Goal: Obtain resource: Download file/media

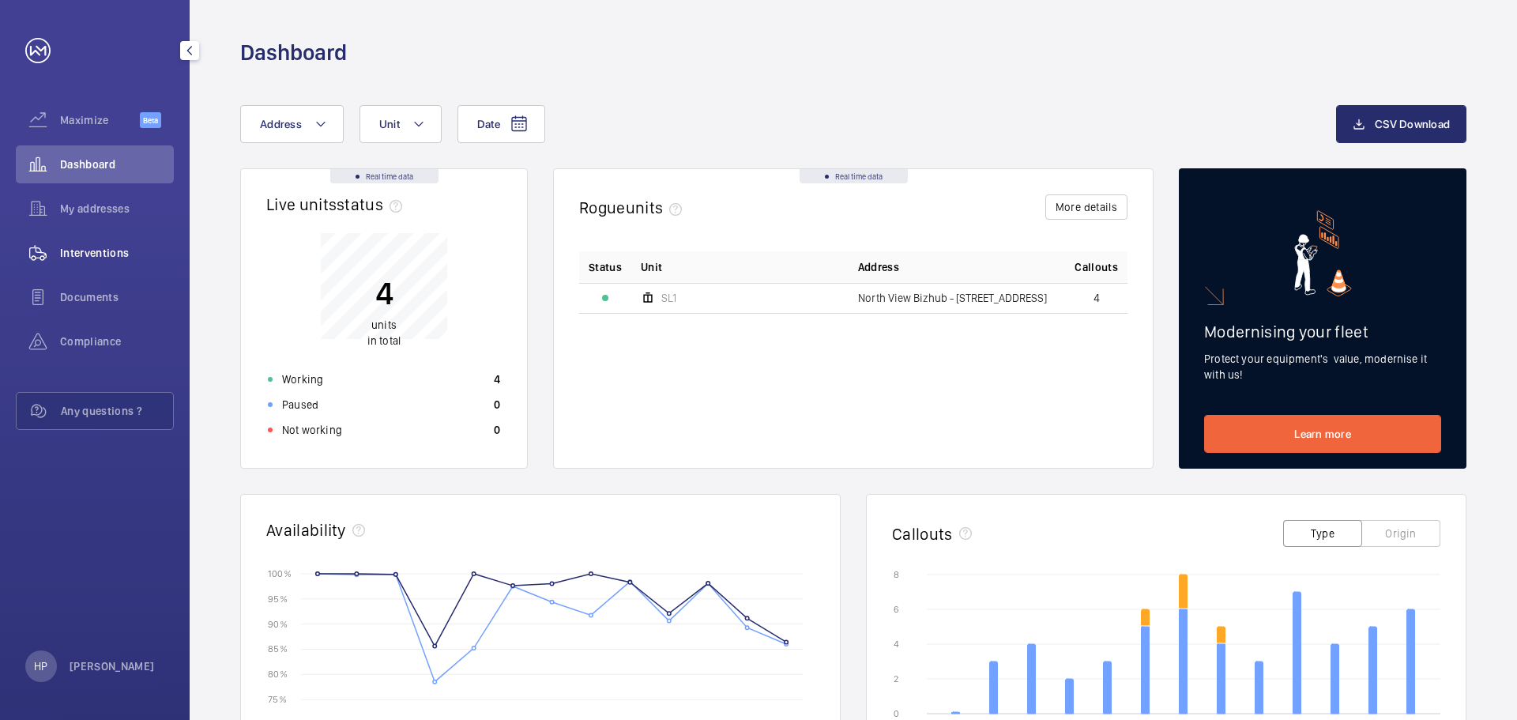
click at [101, 257] on span "Interventions" at bounding box center [117, 253] width 114 height 16
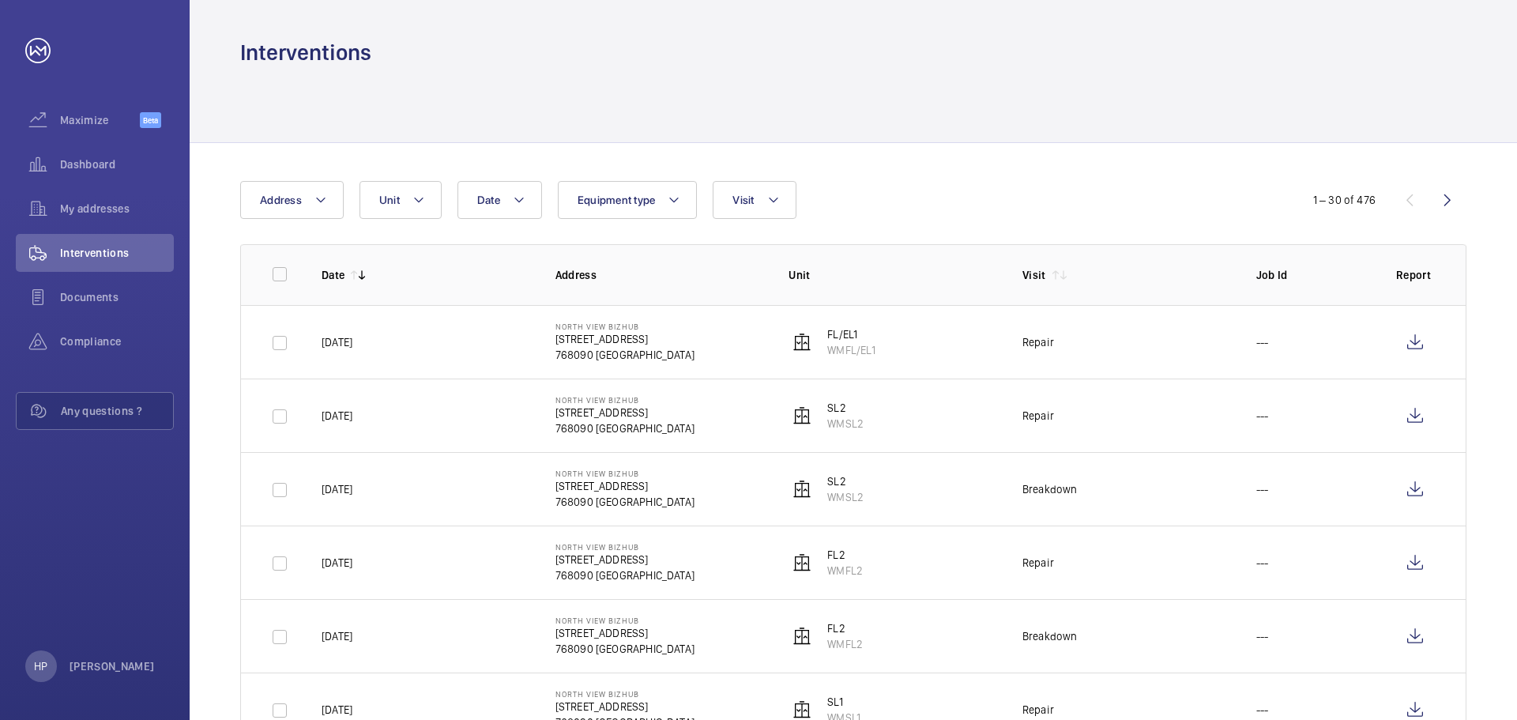
drag, startPoint x: 322, startPoint y: 342, endPoint x: 382, endPoint y: 346, distance: 59.4
click at [382, 346] on td "[DATE]" at bounding box center [413, 341] width 234 height 73
copy p "[DATE]"
click at [1411, 336] on wm-front-icon-button at bounding box center [1415, 342] width 38 height 38
click at [1040, 418] on div "Repair" at bounding box center [1038, 416] width 32 height 16
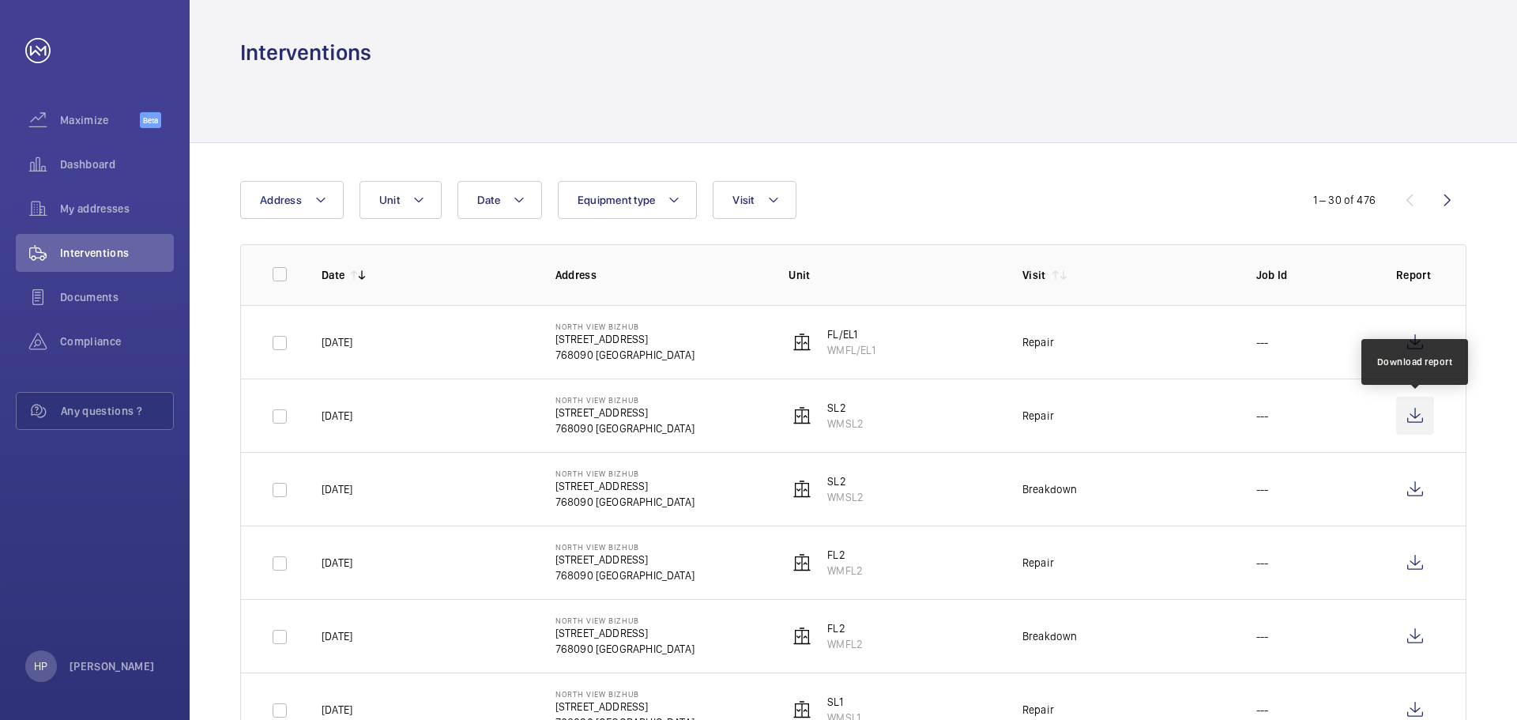
click at [1419, 408] on wm-front-icon-button at bounding box center [1415, 416] width 38 height 38
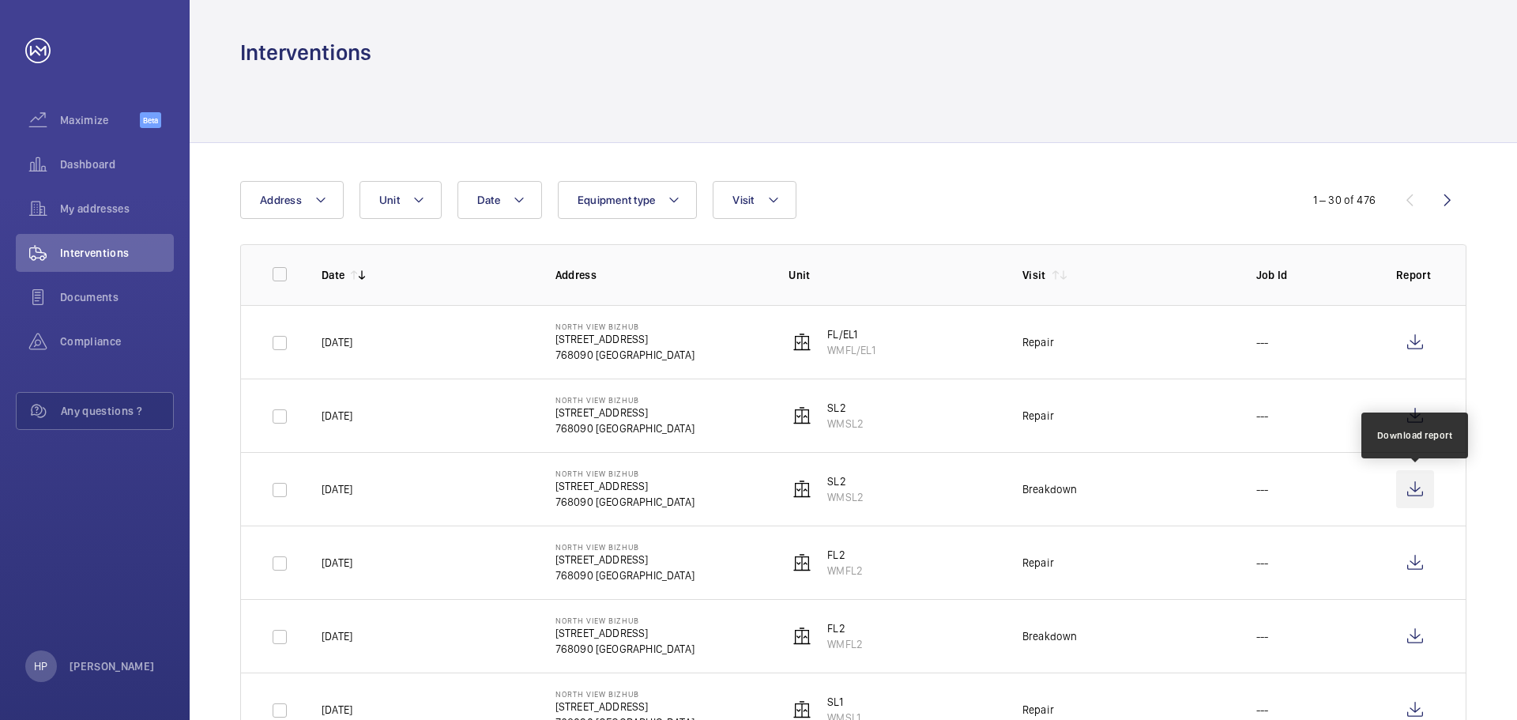
click at [1416, 490] on wm-front-icon-button at bounding box center [1415, 489] width 38 height 38
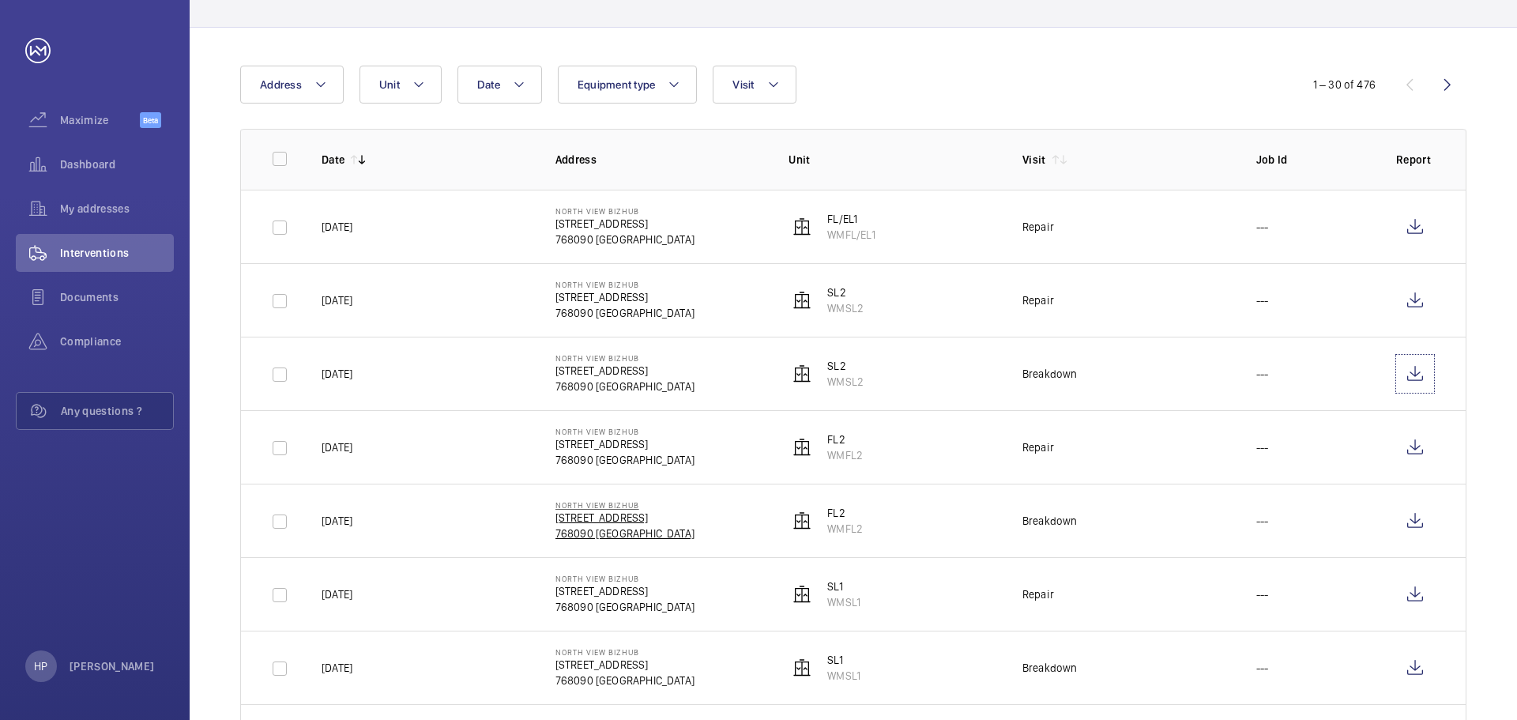
scroll to position [158, 0]
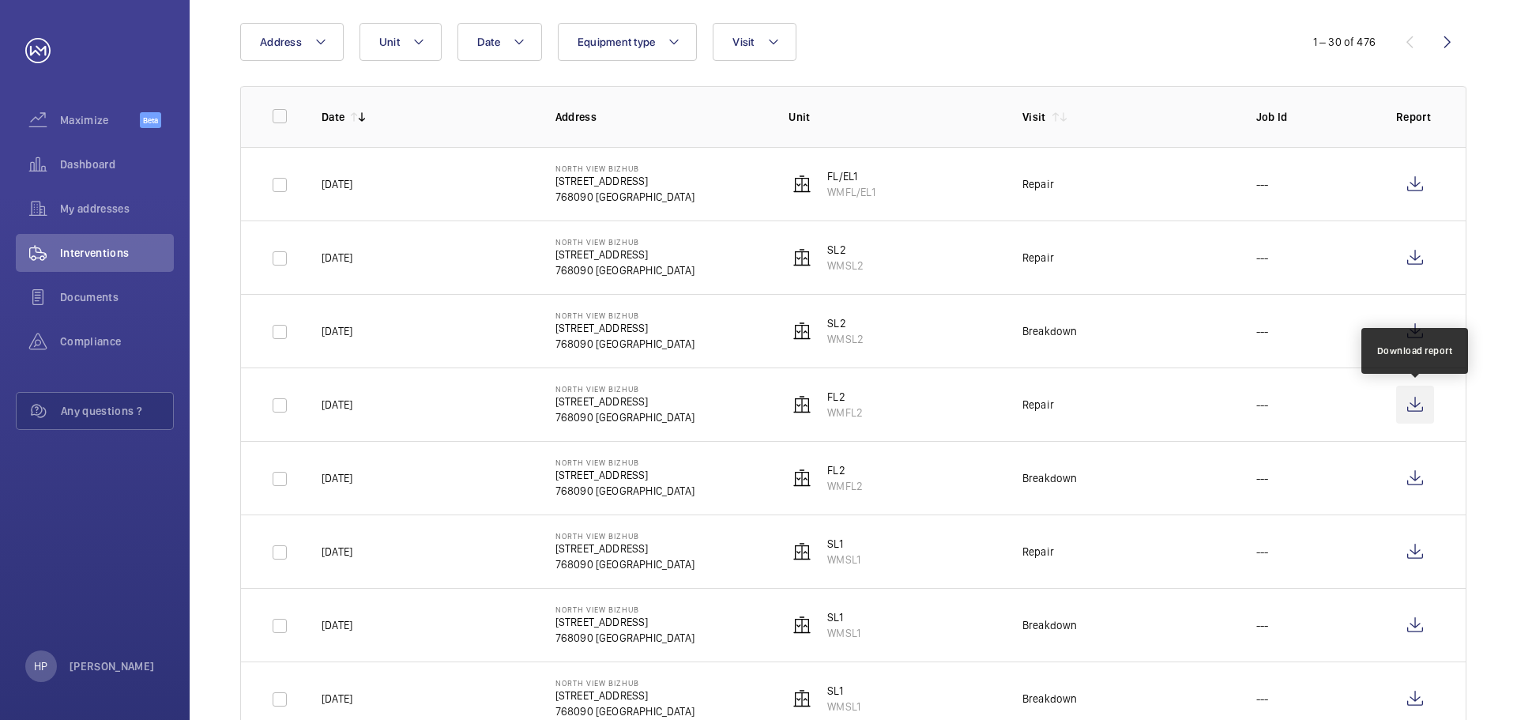
click at [1413, 404] on wm-front-icon-button at bounding box center [1415, 405] width 38 height 38
drag, startPoint x: 832, startPoint y: 392, endPoint x: 864, endPoint y: 416, distance: 40.0
click at [864, 416] on td "FL2 WMFL2" at bounding box center [880, 403] width 234 height 73
copy div "L2 WMFL2"
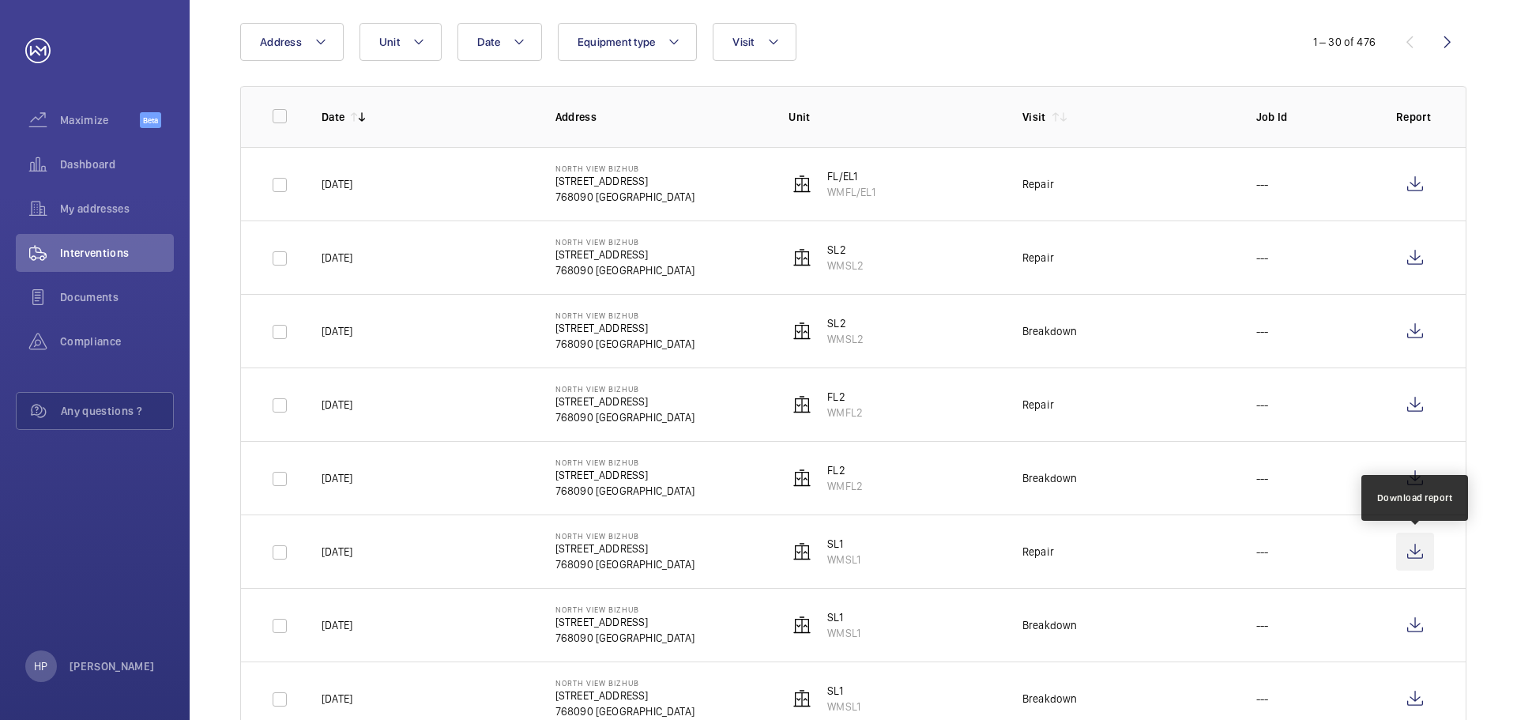
click at [1416, 546] on wm-front-icon-button at bounding box center [1415, 551] width 38 height 38
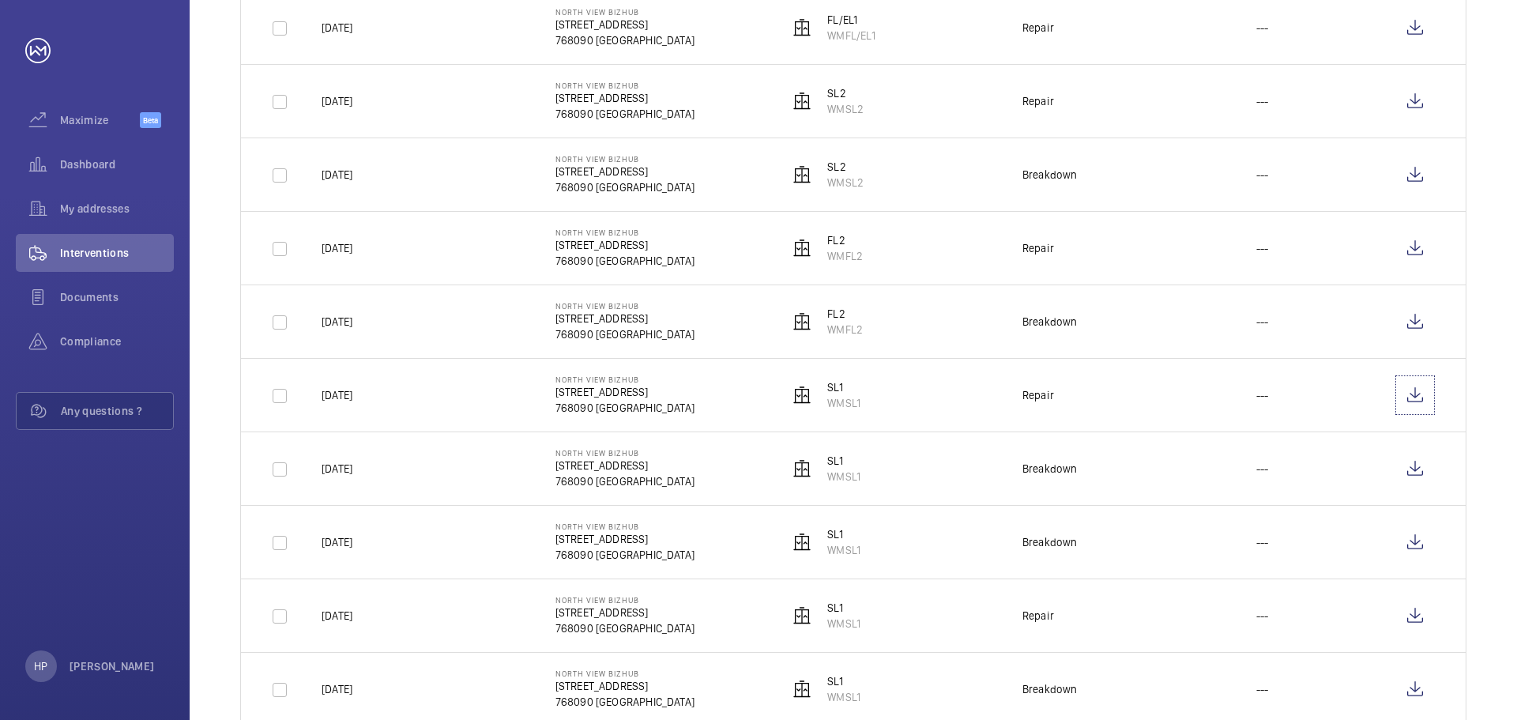
scroll to position [316, 0]
click at [1416, 396] on wm-front-icon-button at bounding box center [1415, 393] width 38 height 38
click at [1414, 466] on wm-front-icon-button at bounding box center [1415, 467] width 38 height 38
click at [1422, 540] on wm-front-icon-button at bounding box center [1415, 540] width 38 height 38
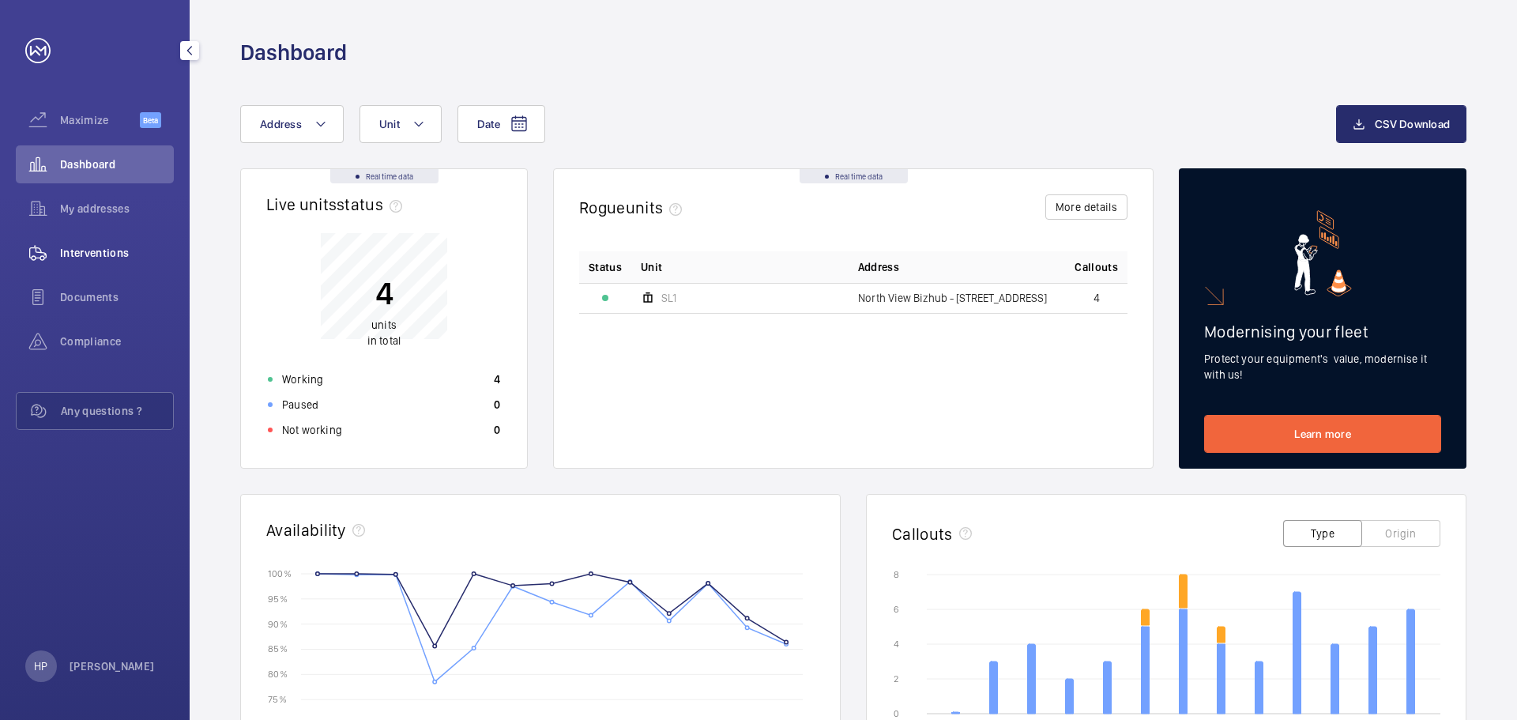
click at [90, 250] on span "Interventions" at bounding box center [117, 253] width 114 height 16
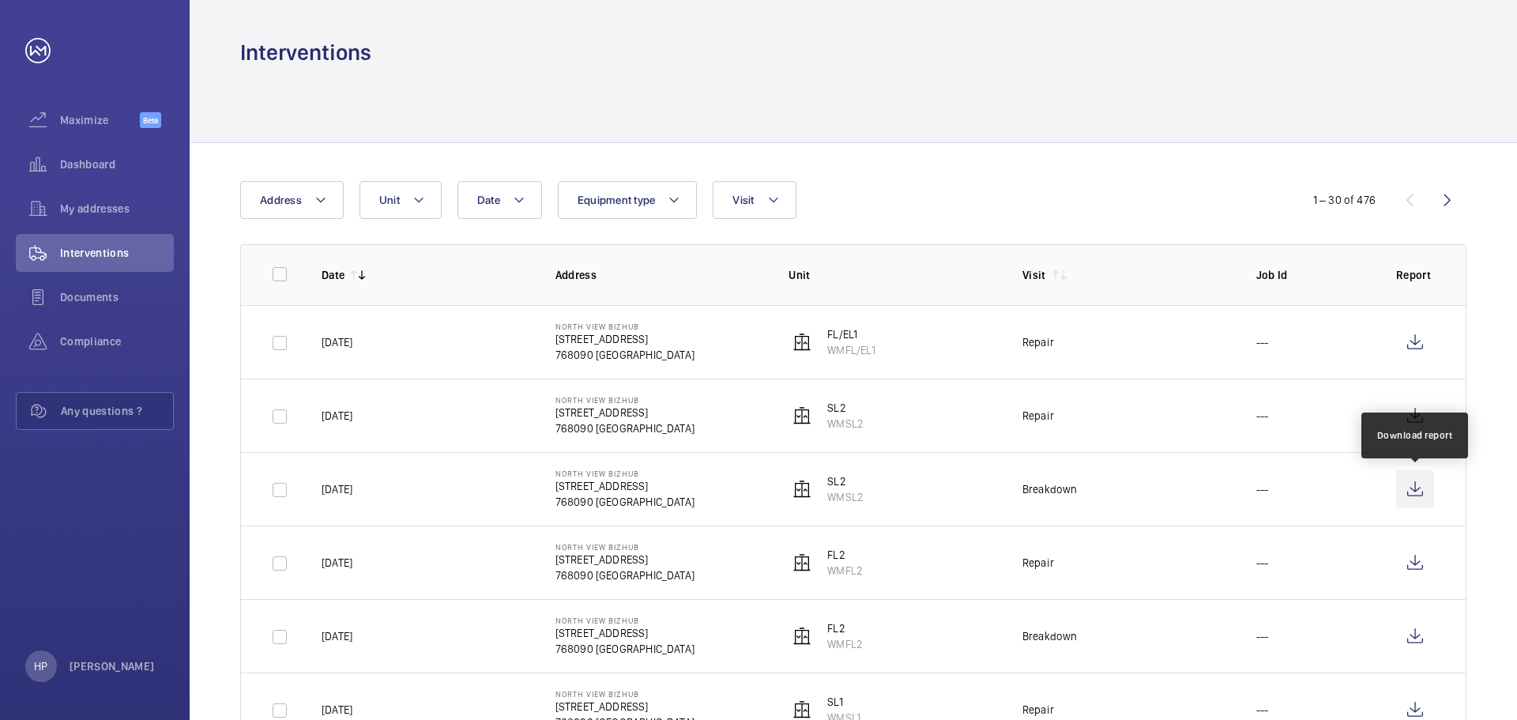
click at [1416, 485] on wm-front-icon-button at bounding box center [1415, 489] width 38 height 38
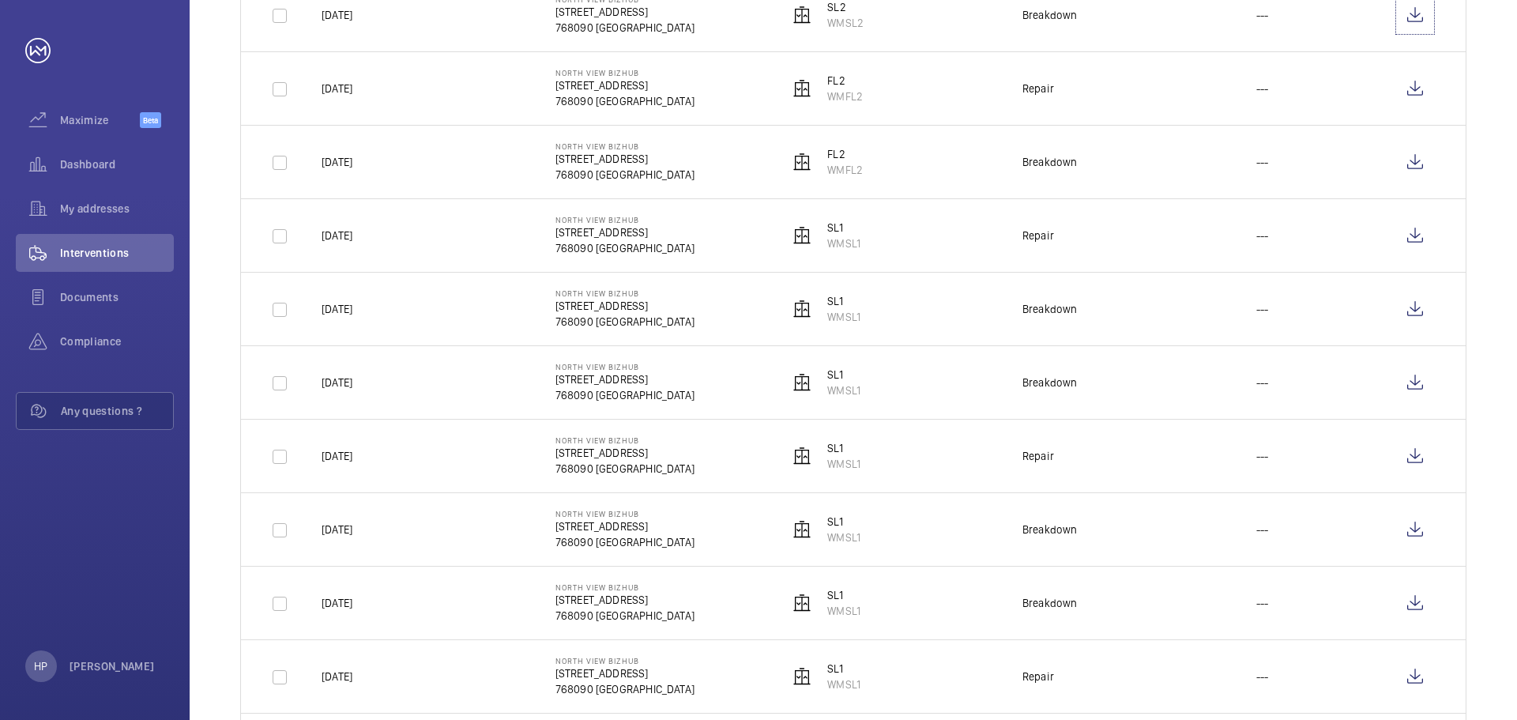
scroll to position [553, 0]
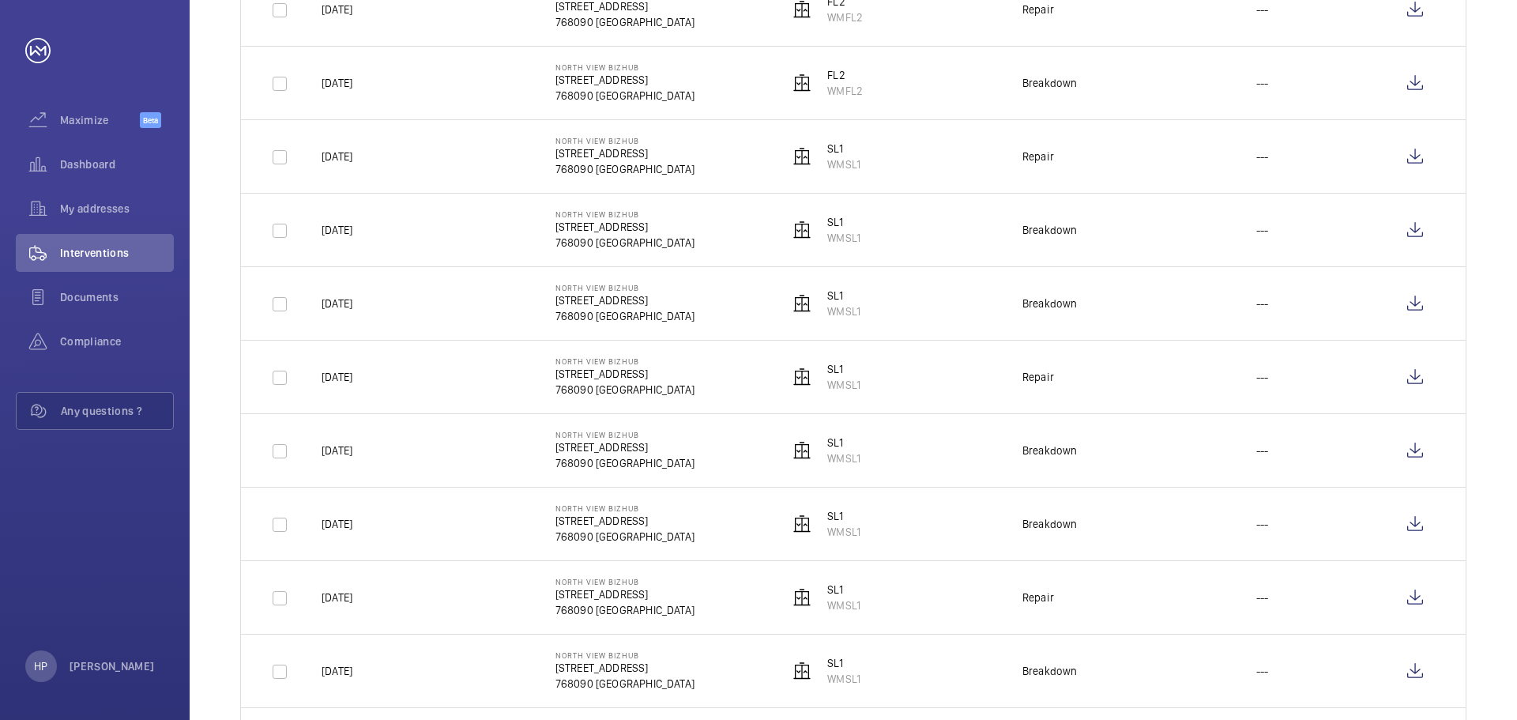
click at [462, 92] on td "[DATE]" at bounding box center [413, 82] width 234 height 73
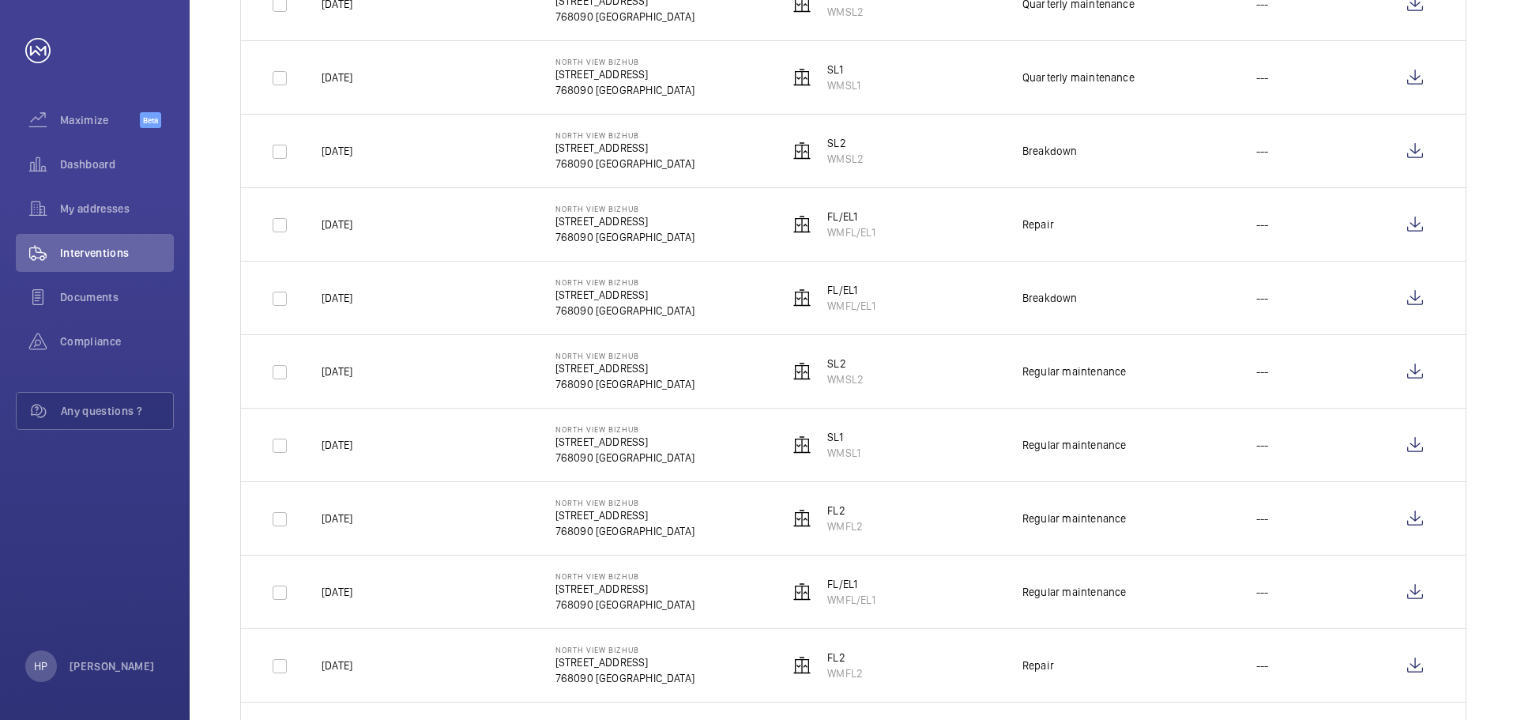
scroll to position [1591, 0]
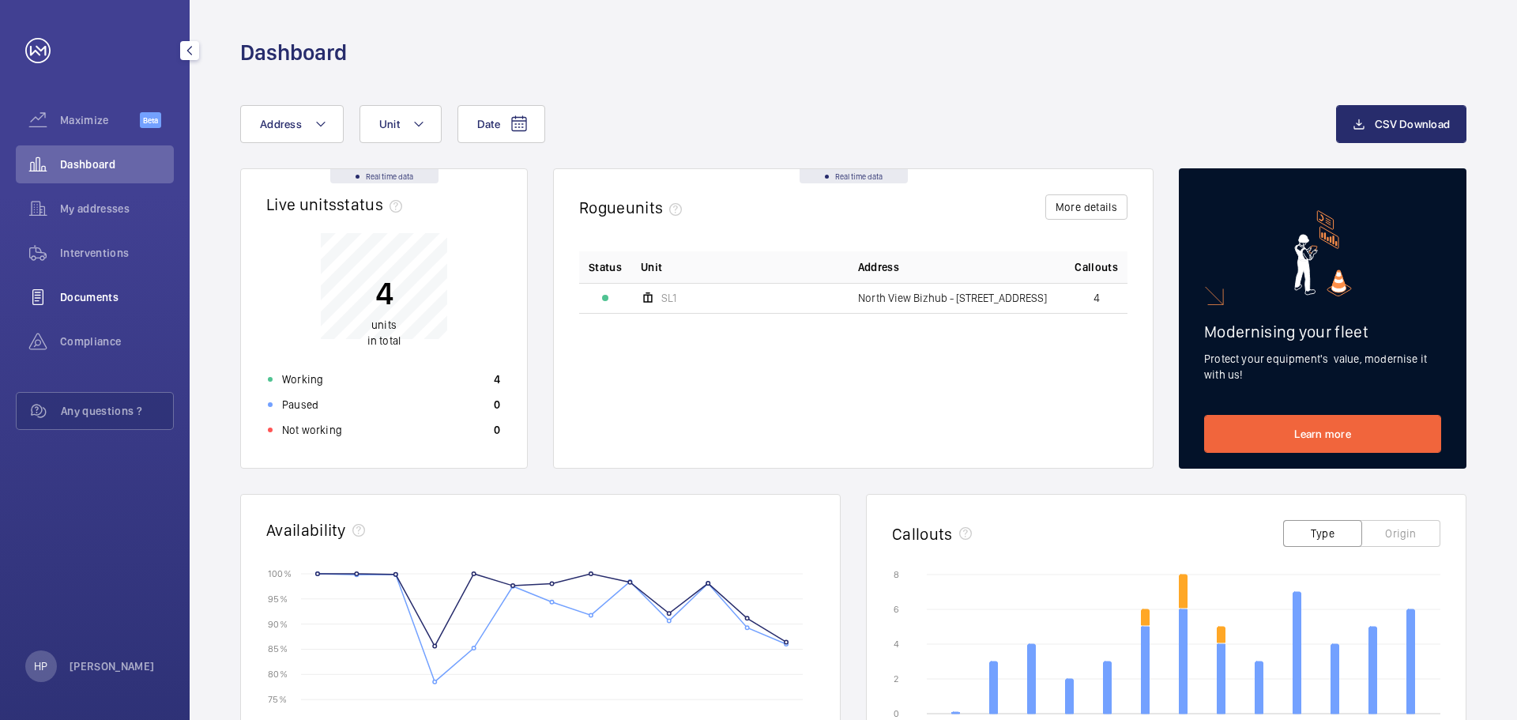
click at [75, 299] on span "Documents" at bounding box center [117, 297] width 114 height 16
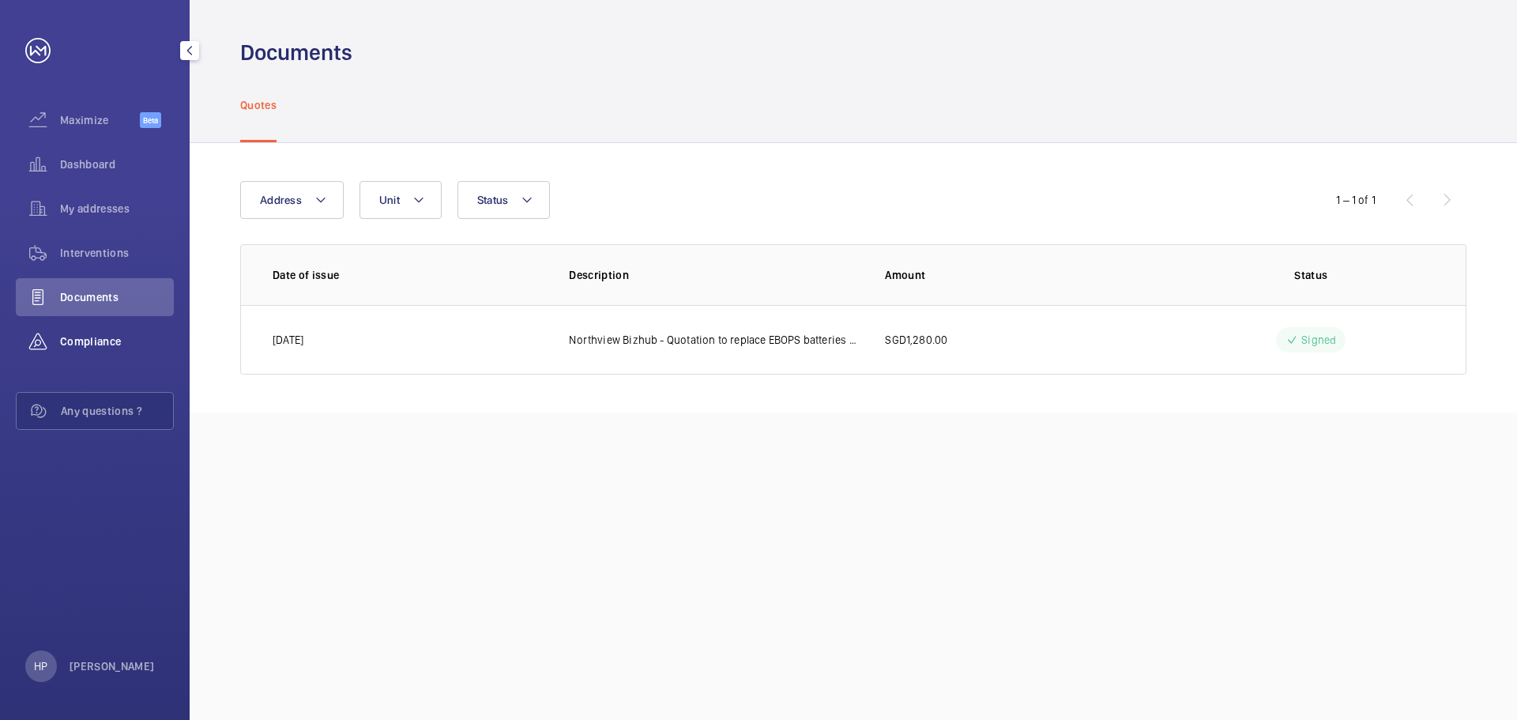
click at [77, 341] on span "Compliance" at bounding box center [117, 341] width 114 height 16
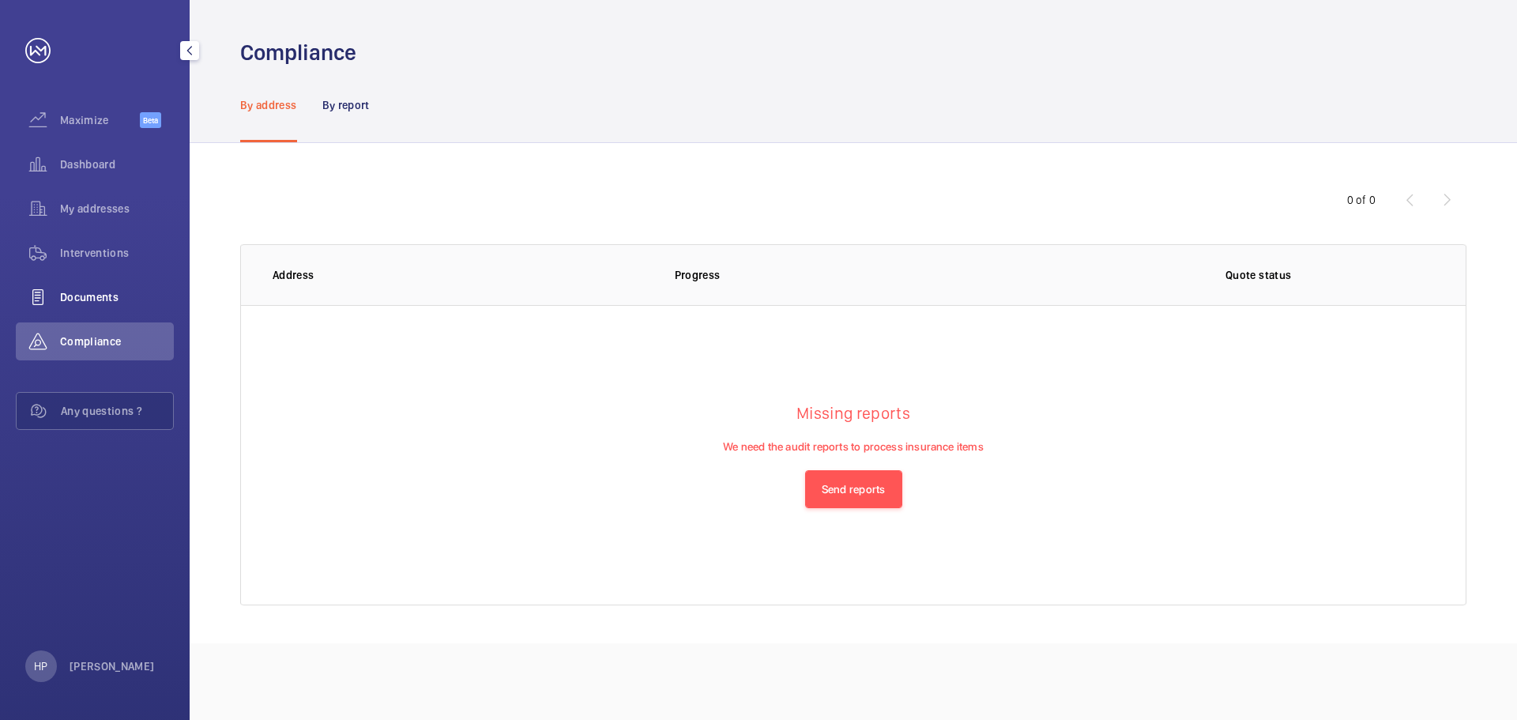
click at [97, 291] on span "Documents" at bounding box center [117, 297] width 114 height 16
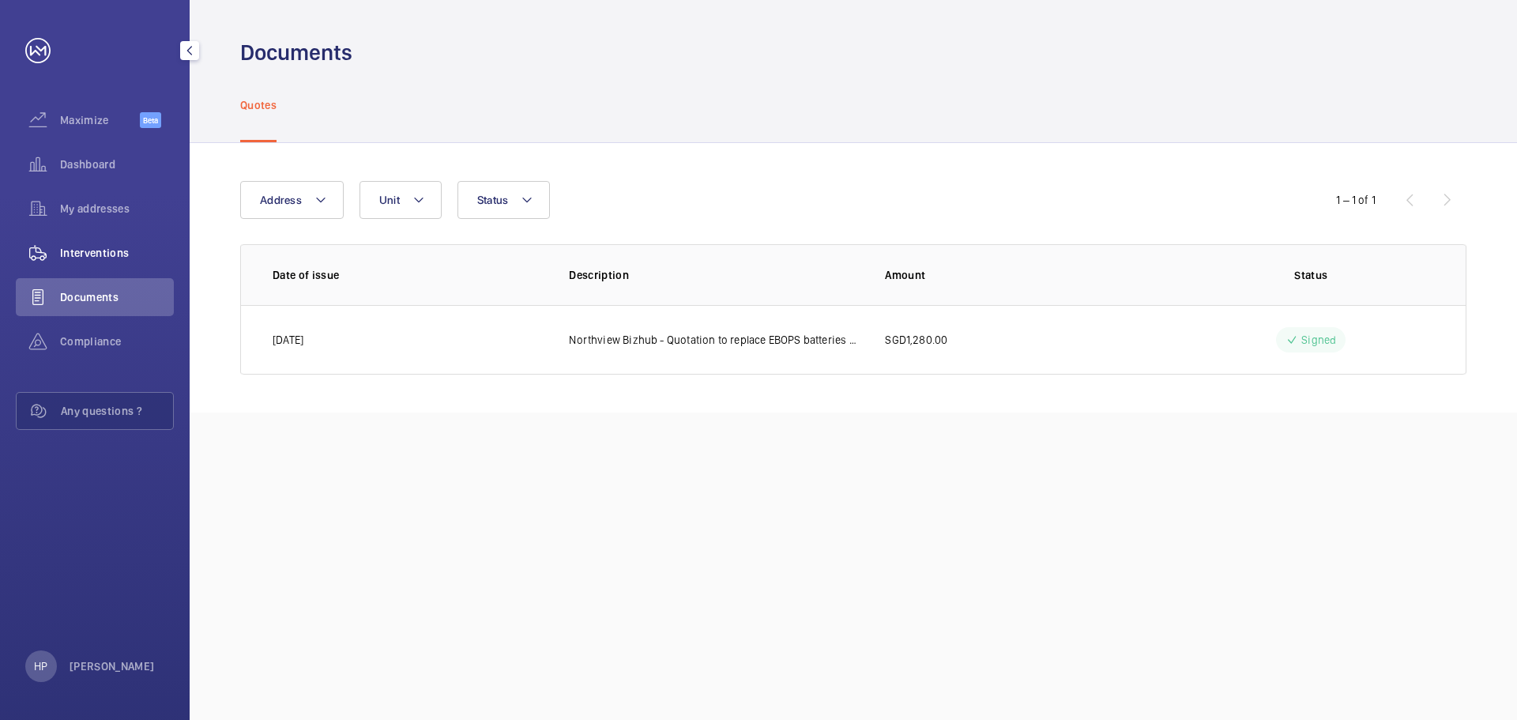
click at [92, 252] on span "Interventions" at bounding box center [117, 253] width 114 height 16
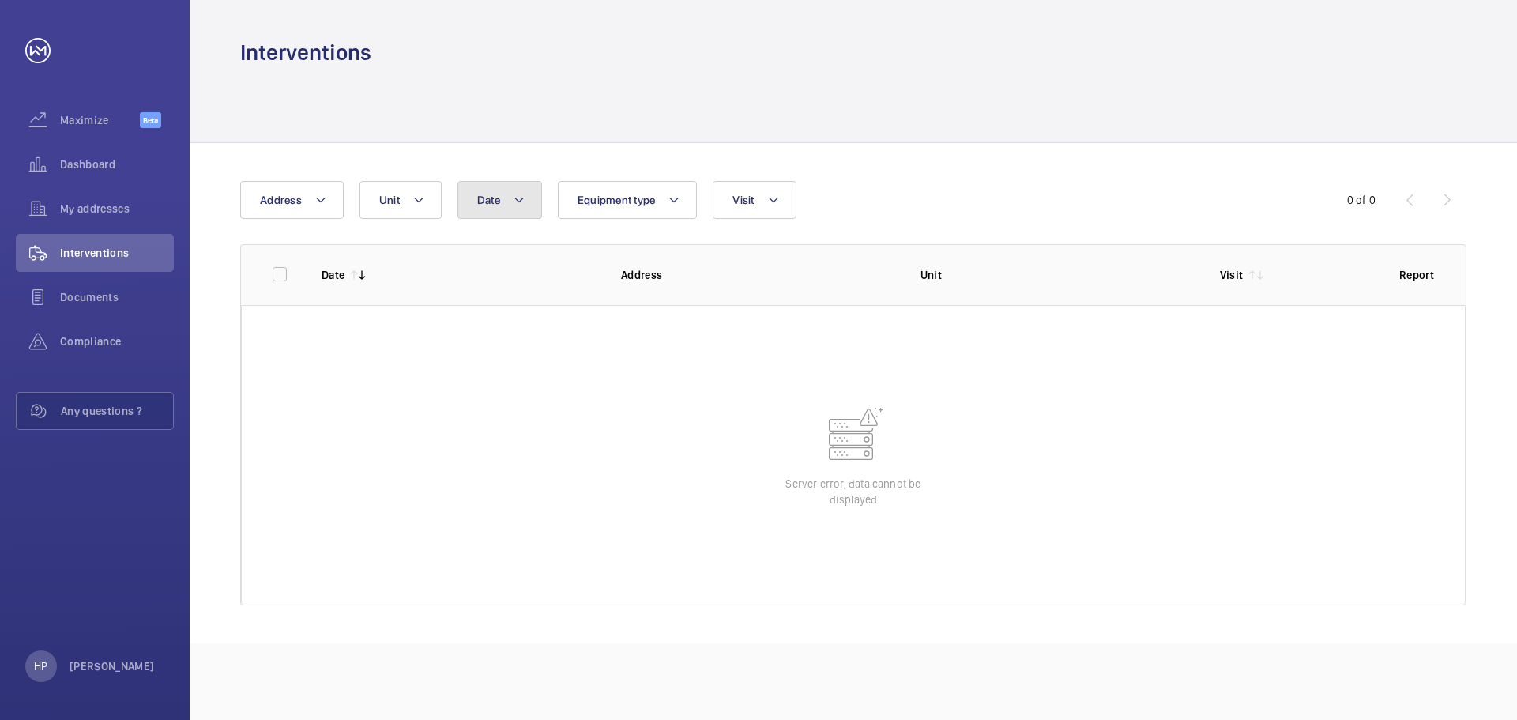
click at [519, 199] on mat-icon at bounding box center [519, 199] width 13 height 19
click at [615, 383] on span "1" at bounding box center [617, 382] width 31 height 31
type input "[DATE]"
click at [617, 382] on span "1" at bounding box center [617, 382] width 31 height 31
type input "[DATE]"
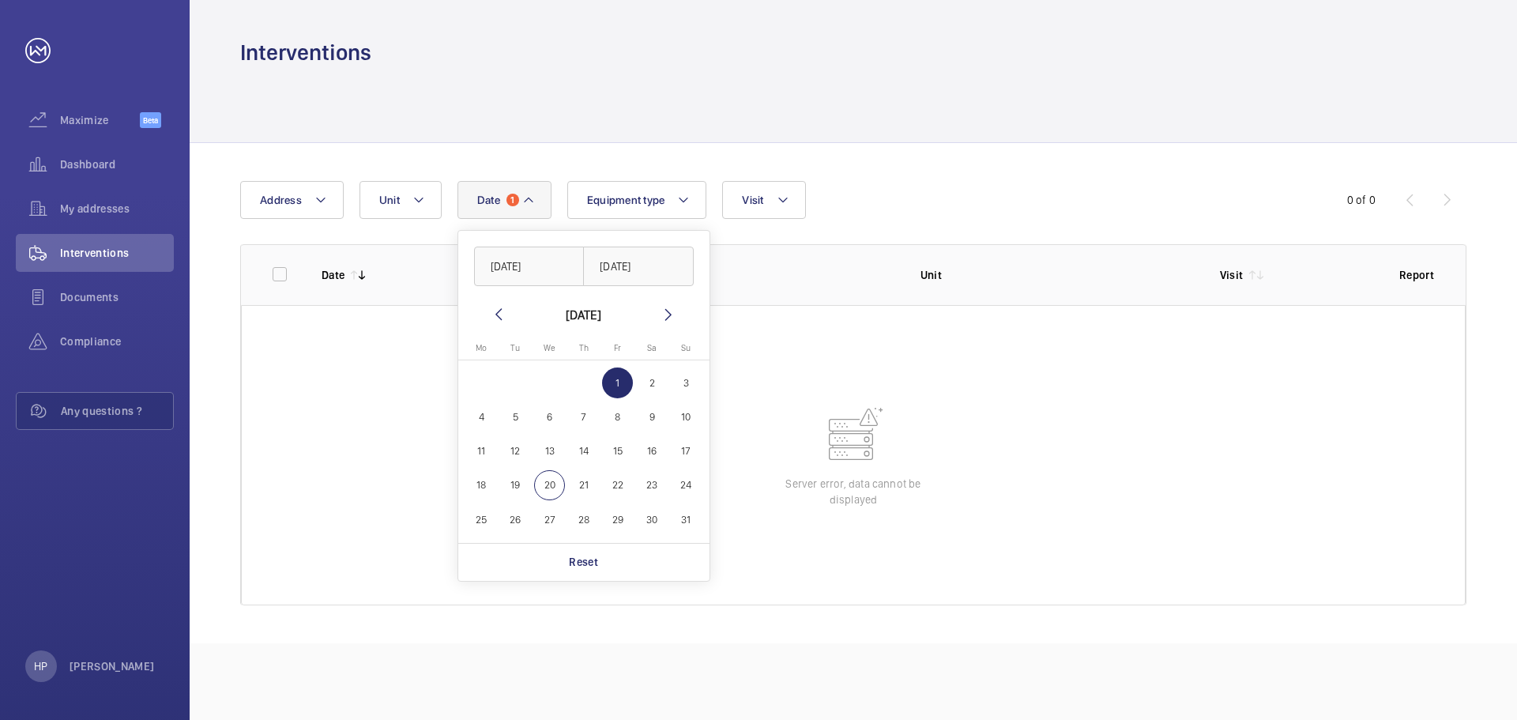
click at [546, 484] on span "20" at bounding box center [549, 485] width 31 height 31
type input "20/08/2025"
click at [631, 261] on input "text" at bounding box center [638, 266] width 111 height 40
click at [549, 484] on span "20" at bounding box center [549, 485] width 31 height 31
type input "20/08/2025"
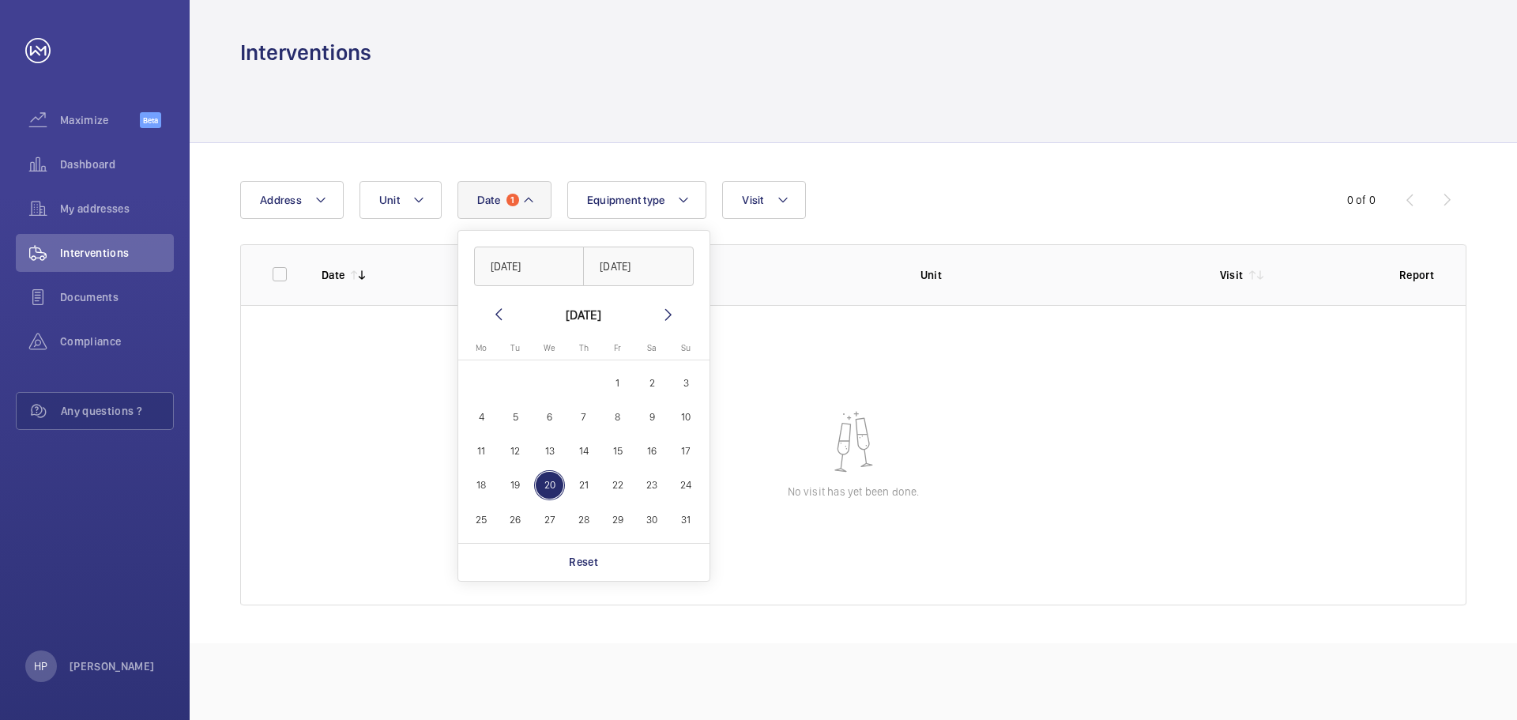
click at [783, 372] on wm-front-table-empty-state "No visit has yet been done." at bounding box center [853, 455] width 1225 height 300
click at [531, 201] on mat-icon at bounding box center [528, 199] width 13 height 19
click at [614, 377] on span "1" at bounding box center [617, 382] width 31 height 31
type input "[DATE]"
click at [549, 484] on span "20" at bounding box center [549, 485] width 31 height 31
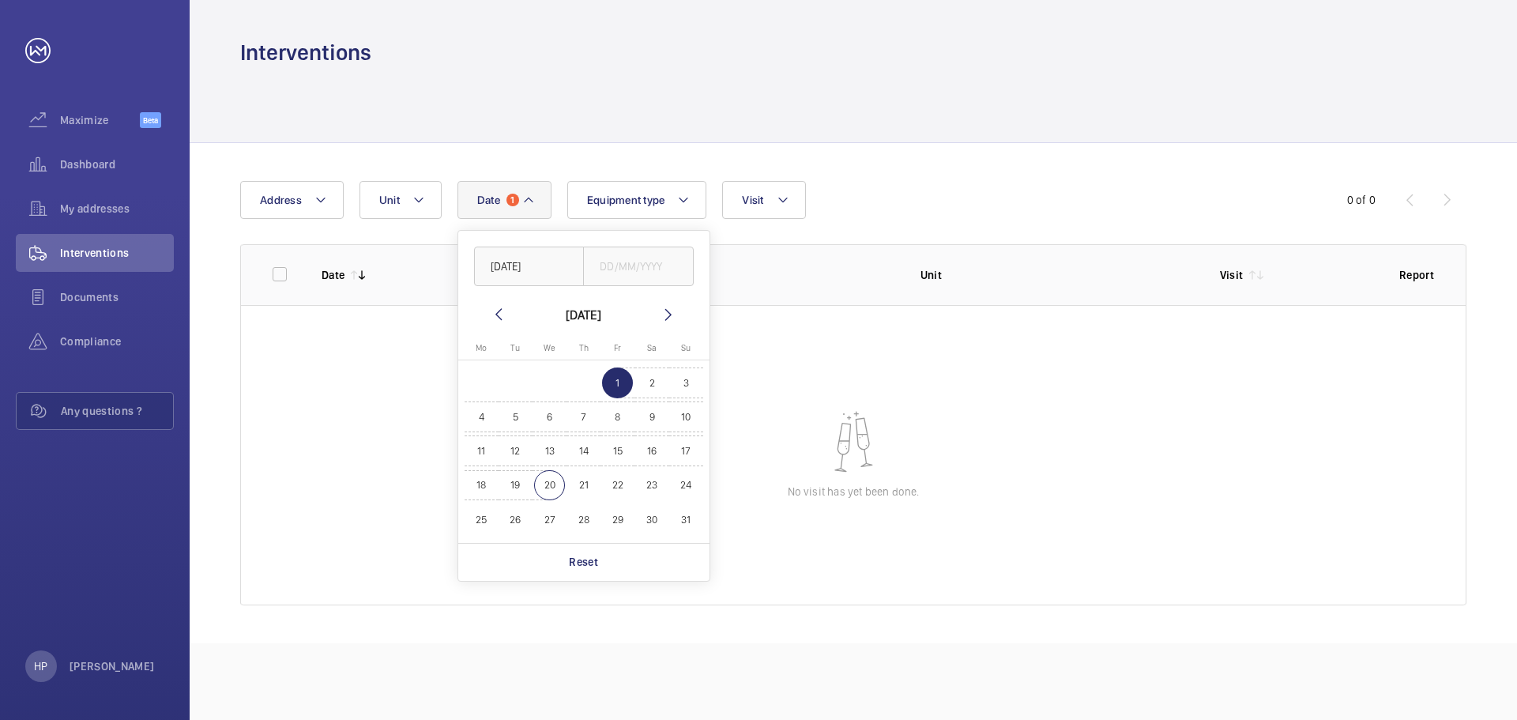
type input "20/08/2025"
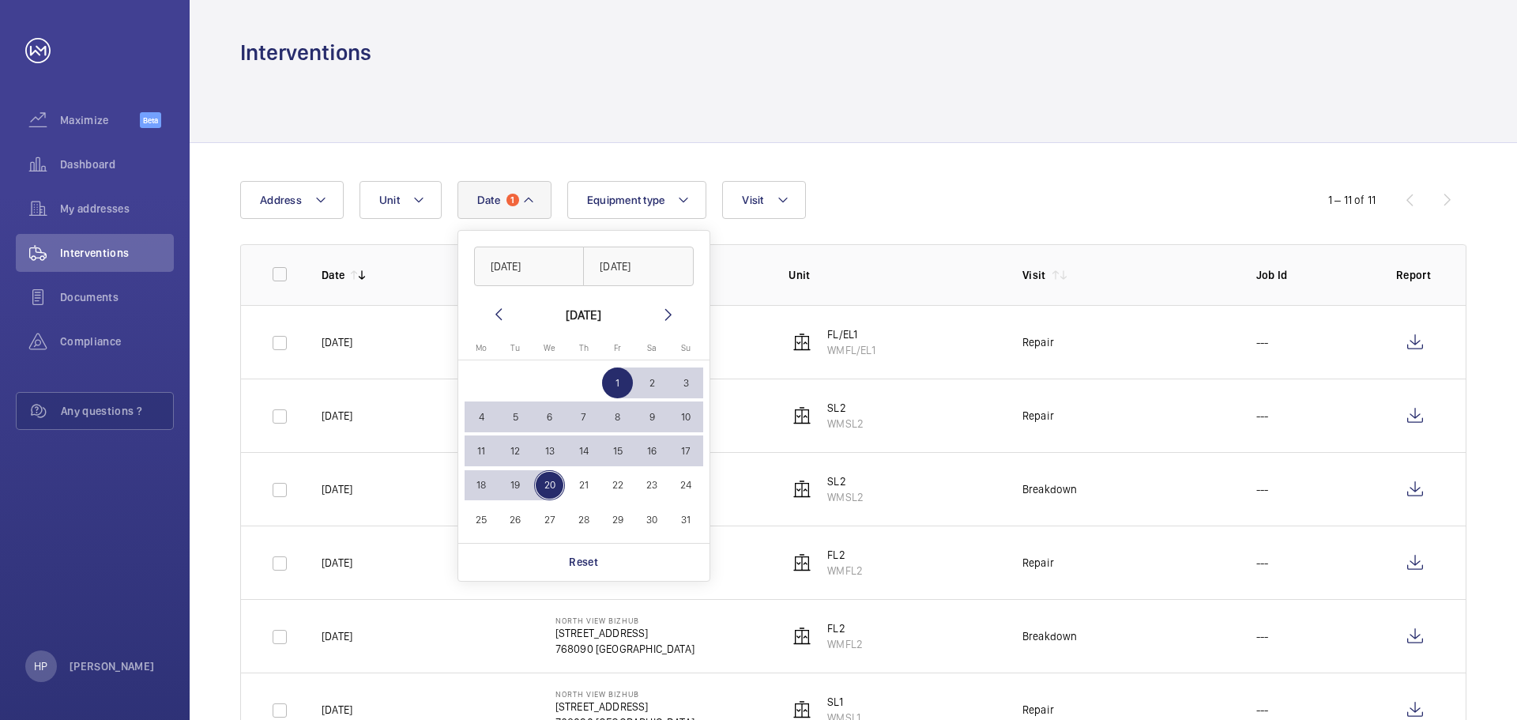
click at [971, 167] on div "Date 1 01/08/2025 20/08/2025 August 2025 Monday Mo Tuesday Tu Wednesday We Thur…" at bounding box center [853, 647] width 1327 height 1009
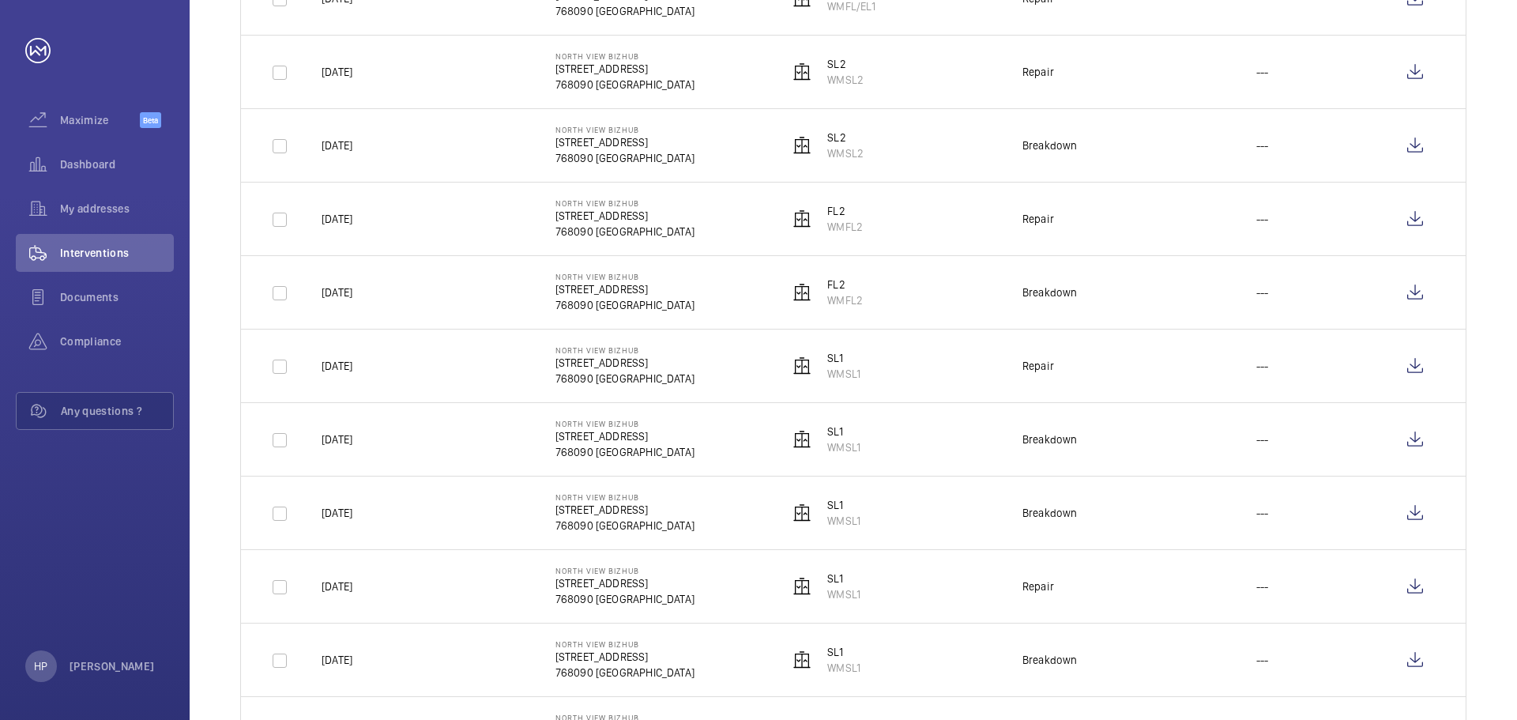
scroll to position [432, 0]
